Goal: Task Accomplishment & Management: Manage account settings

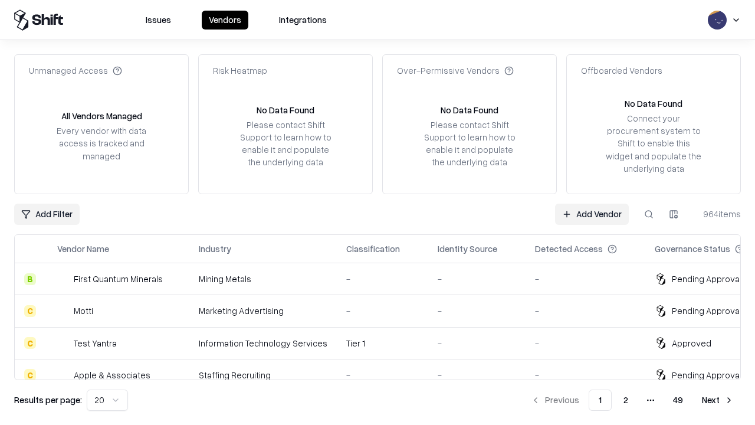
click at [592, 213] on link "Add Vendor" at bounding box center [592, 213] width 74 height 21
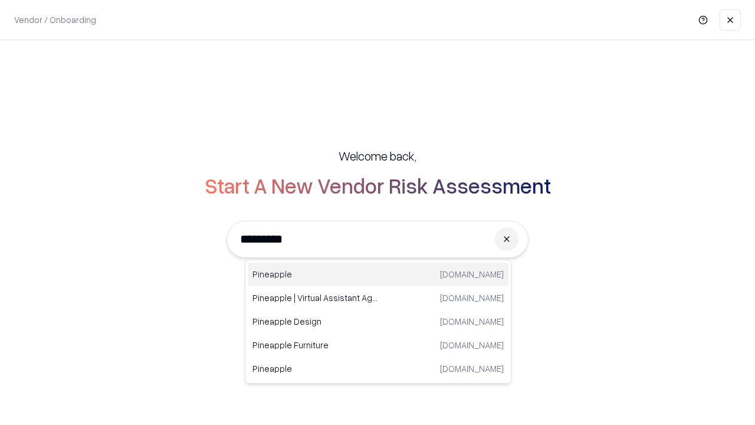
click at [378, 274] on div "Pineapple [DOMAIN_NAME]" at bounding box center [378, 274] width 261 height 24
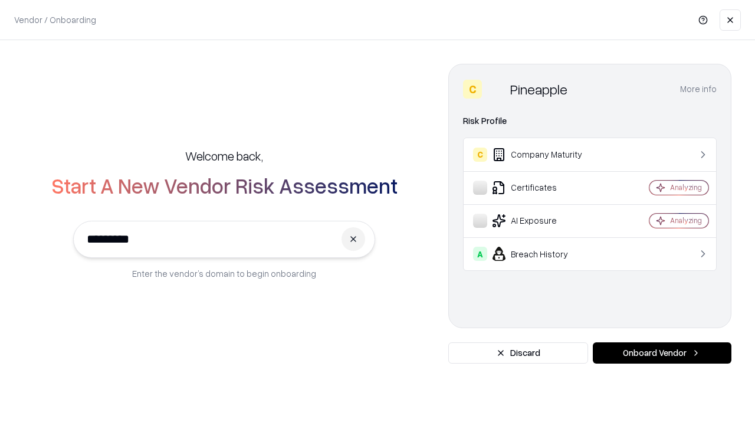
type input "*********"
click at [662, 353] on button "Onboard Vendor" at bounding box center [662, 352] width 139 height 21
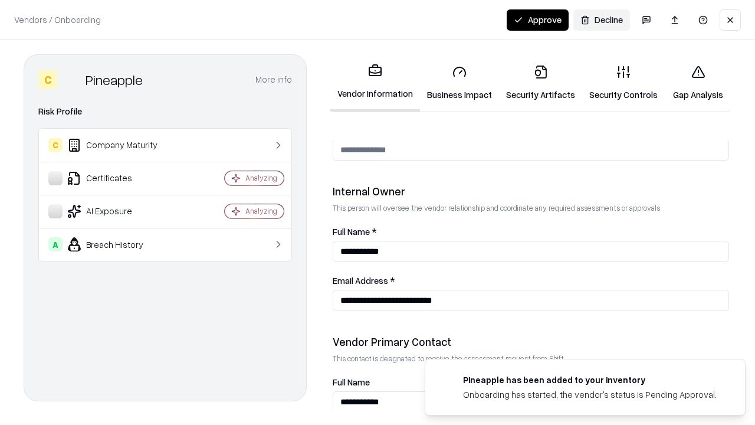
scroll to position [611, 0]
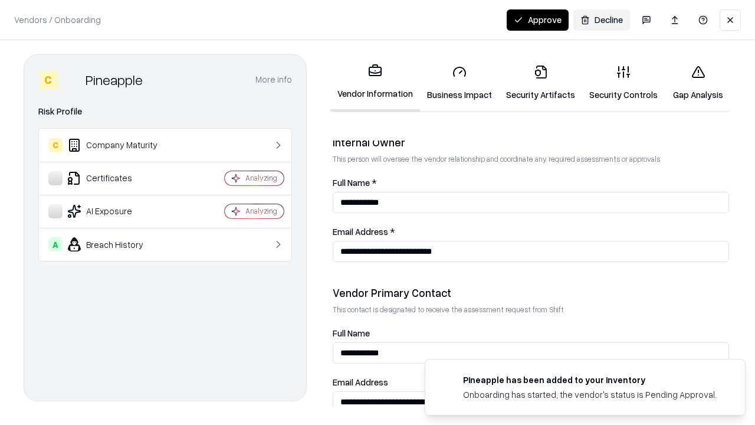
click at [459, 83] on link "Business Impact" at bounding box center [459, 82] width 79 height 55
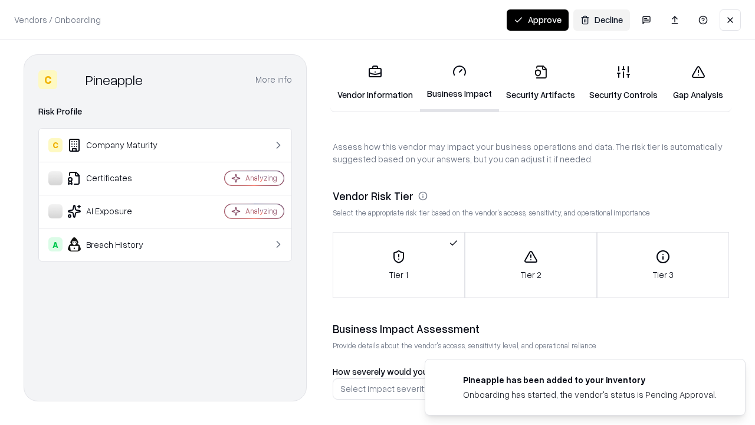
click at [540, 83] on link "Security Artifacts" at bounding box center [540, 82] width 83 height 55
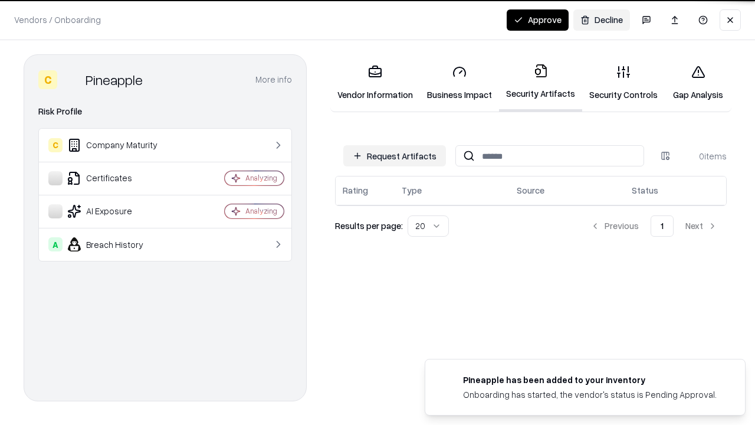
click at [395, 155] on button "Request Artifacts" at bounding box center [394, 155] width 103 height 21
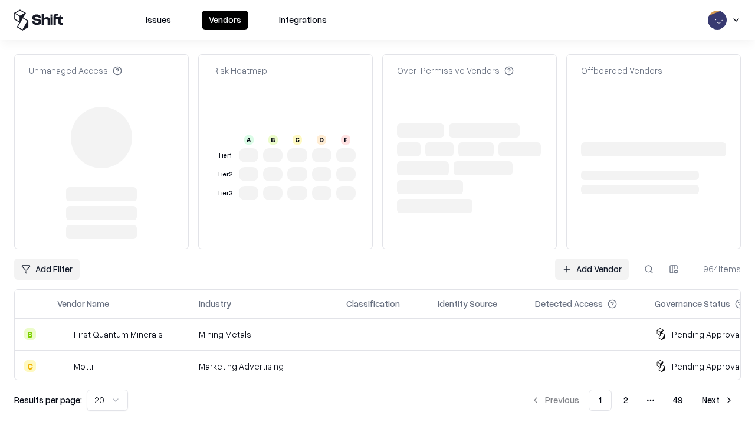
click at [592, 258] on link "Add Vendor" at bounding box center [592, 268] width 74 height 21
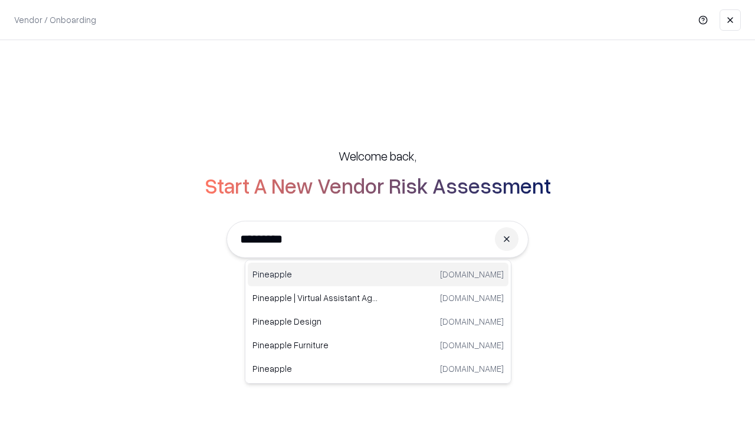
click at [378, 274] on div "Pineapple [DOMAIN_NAME]" at bounding box center [378, 274] width 261 height 24
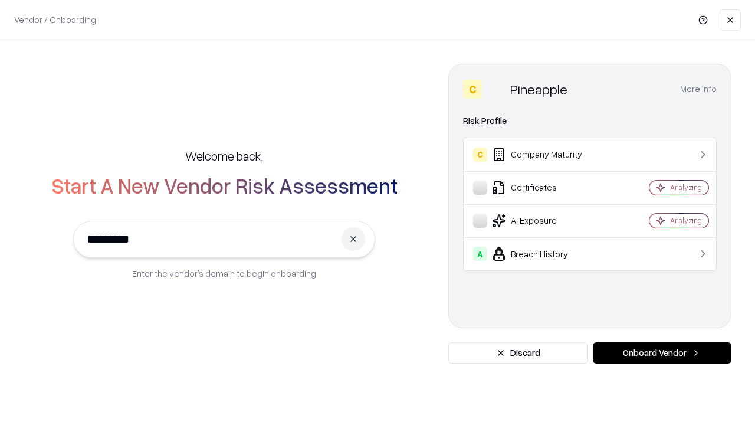
type input "*********"
click at [662, 353] on button "Onboard Vendor" at bounding box center [662, 352] width 139 height 21
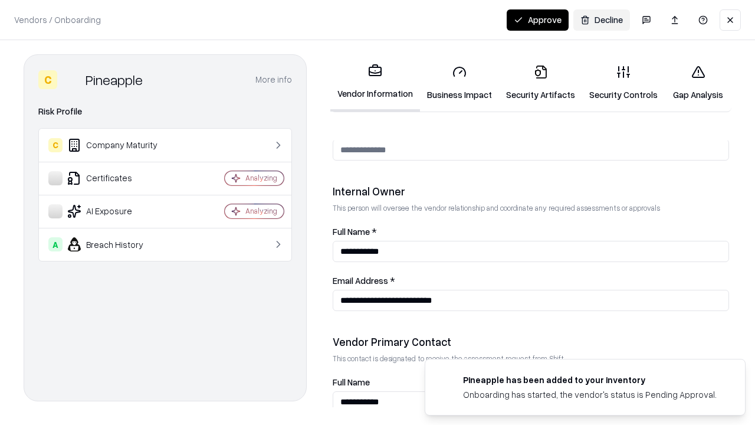
scroll to position [611, 0]
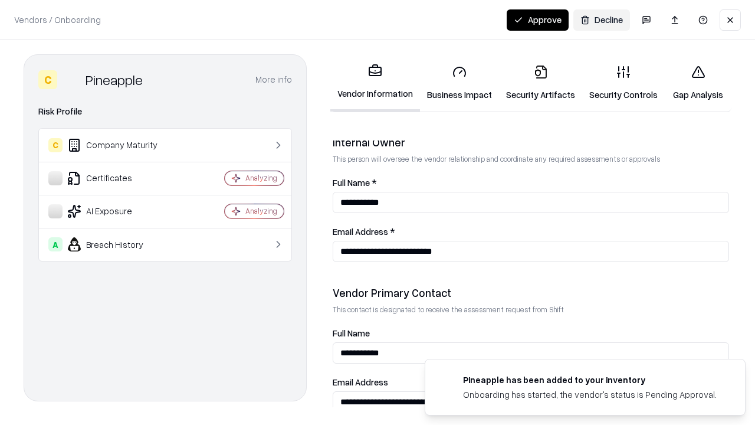
click at [537, 19] on button "Approve" at bounding box center [538, 19] width 62 height 21
